Goal: Task Accomplishment & Management: Use online tool/utility

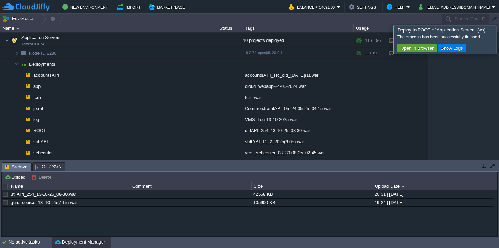
click at [498, 38] on div at bounding box center [507, 39] width 0 height 28
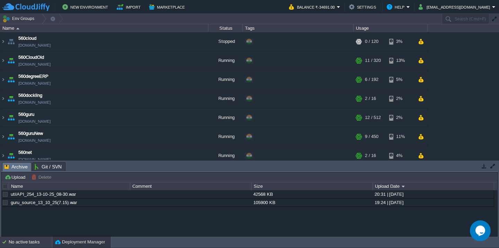
click at [26, 248] on div "No active tasks" at bounding box center [30, 242] width 43 height 11
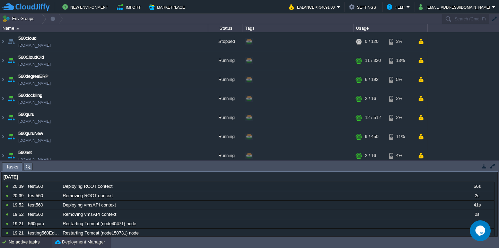
click at [66, 242] on button "Deployment Manager" at bounding box center [80, 242] width 50 height 7
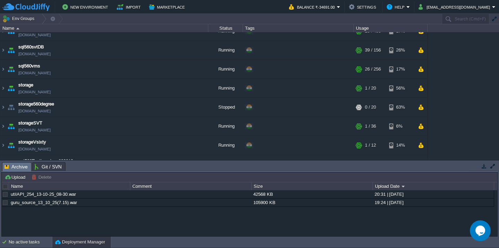
scroll to position [386, 0]
